Goal: Task Accomplishment & Management: Complete application form

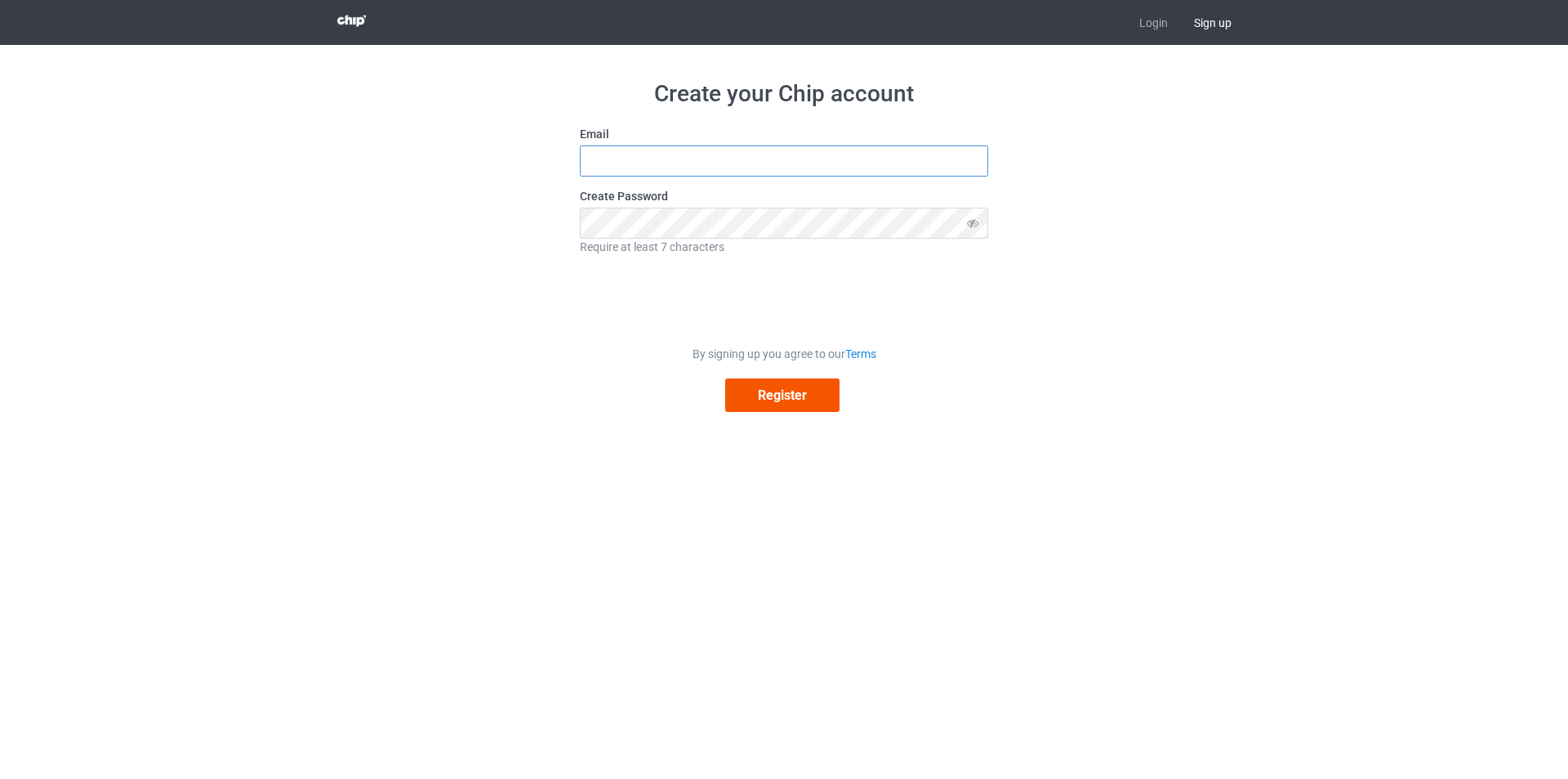
type input "[EMAIL_ADDRESS][DOMAIN_NAME]"
click at [791, 402] on button "Register" at bounding box center [782, 395] width 114 height 34
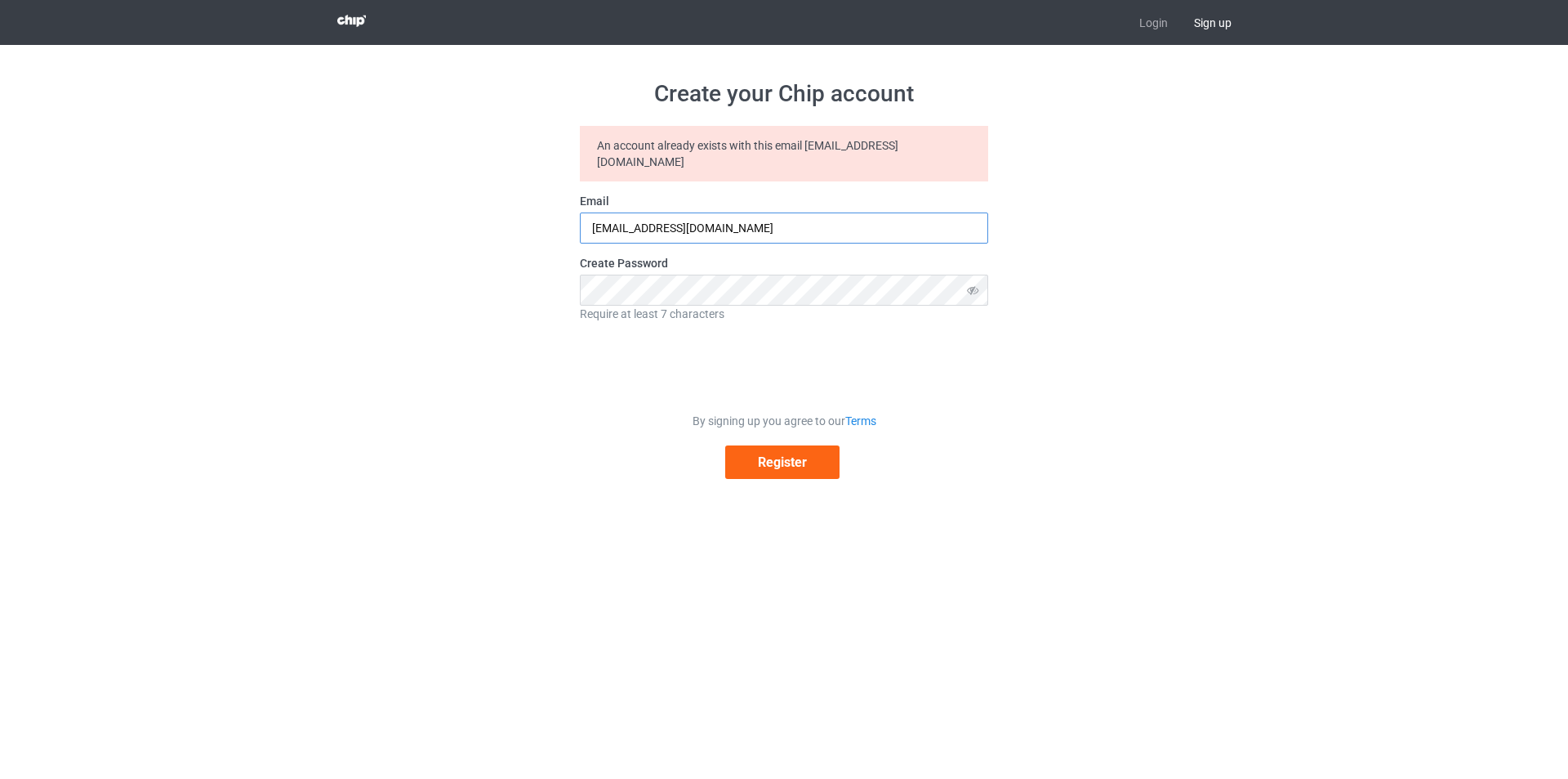
click at [780, 216] on input "[EMAIL_ADDRESS][DOMAIN_NAME]" at bounding box center [784, 227] width 408 height 31
paste input "[EMAIL_ADDRESS][DOMAIN_NAME]"
type input "[EMAIL_ADDRESS][DOMAIN_NAME]"
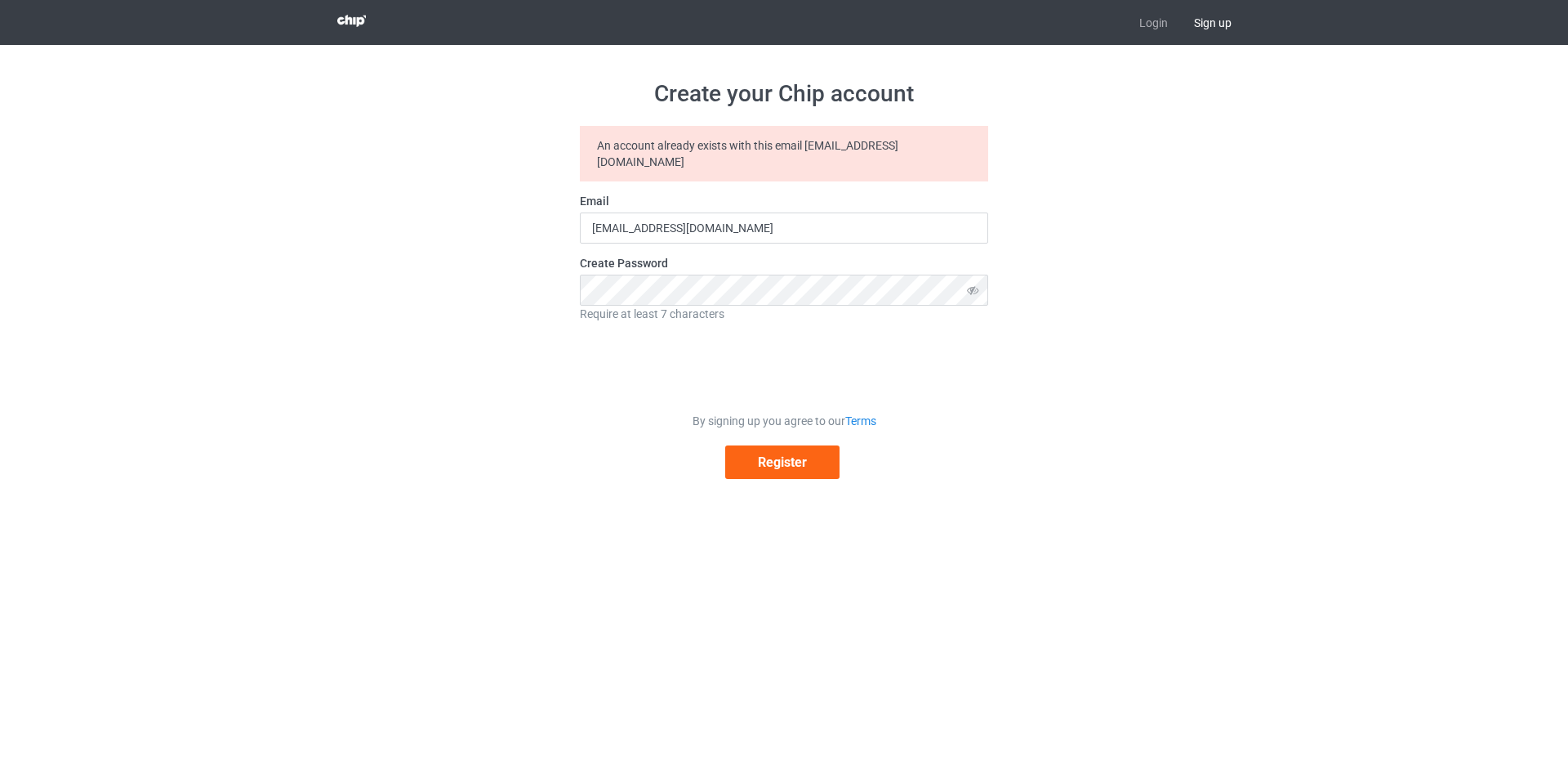
click at [597, 388] on form "An account already exists with this email [EMAIL_ADDRESS][DOMAIN_NAME] Email [E…" at bounding box center [784, 302] width 408 height 353
click at [787, 448] on button "Register" at bounding box center [782, 462] width 114 height 34
click at [786, 445] on button "Register" at bounding box center [782, 462] width 114 height 34
click at [973, 278] on icon at bounding box center [973, 290] width 30 height 31
click at [1148, 27] on link "Login" at bounding box center [1154, 23] width 55 height 45
